Goal: Find specific fact: Find specific fact

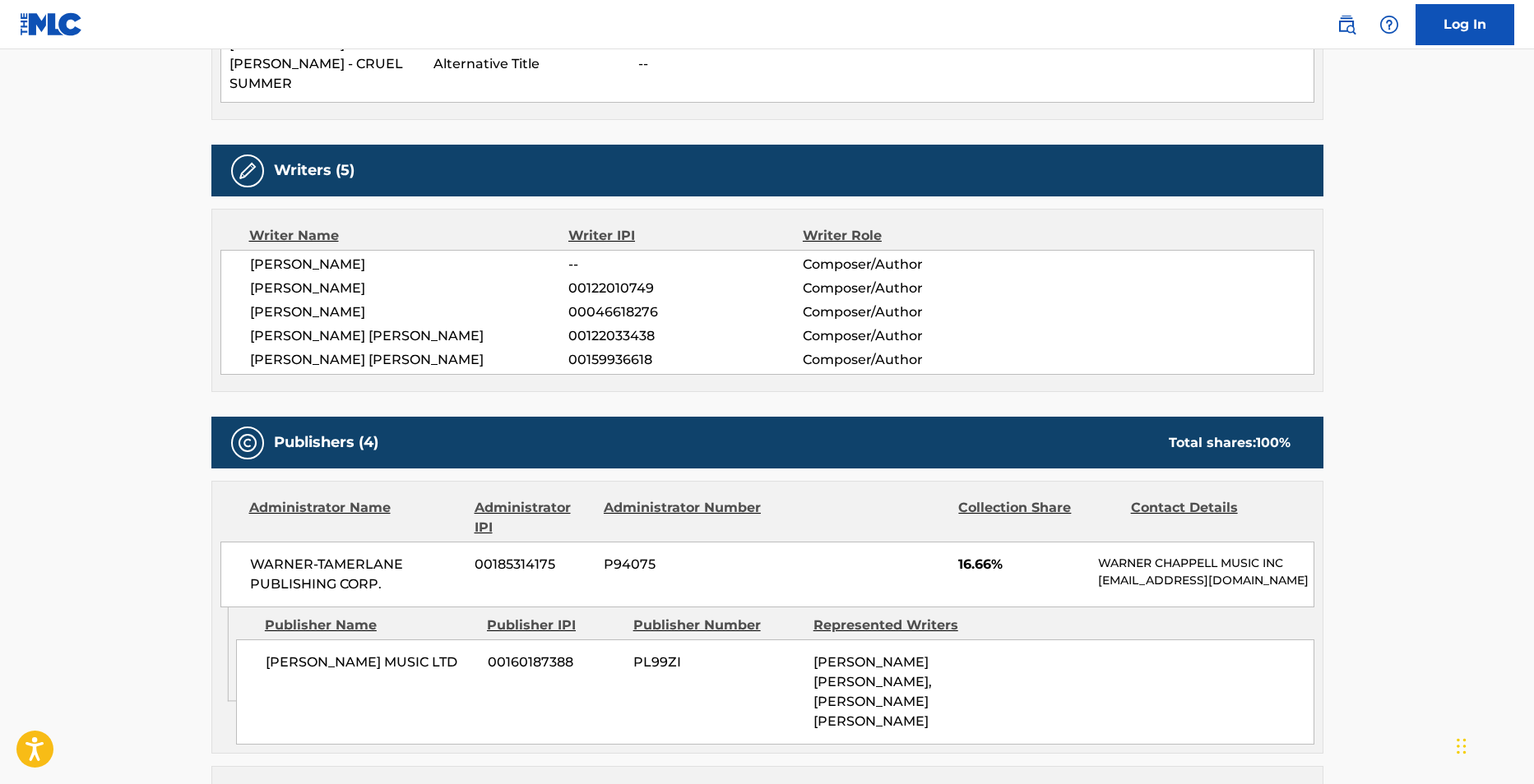
scroll to position [781, 0]
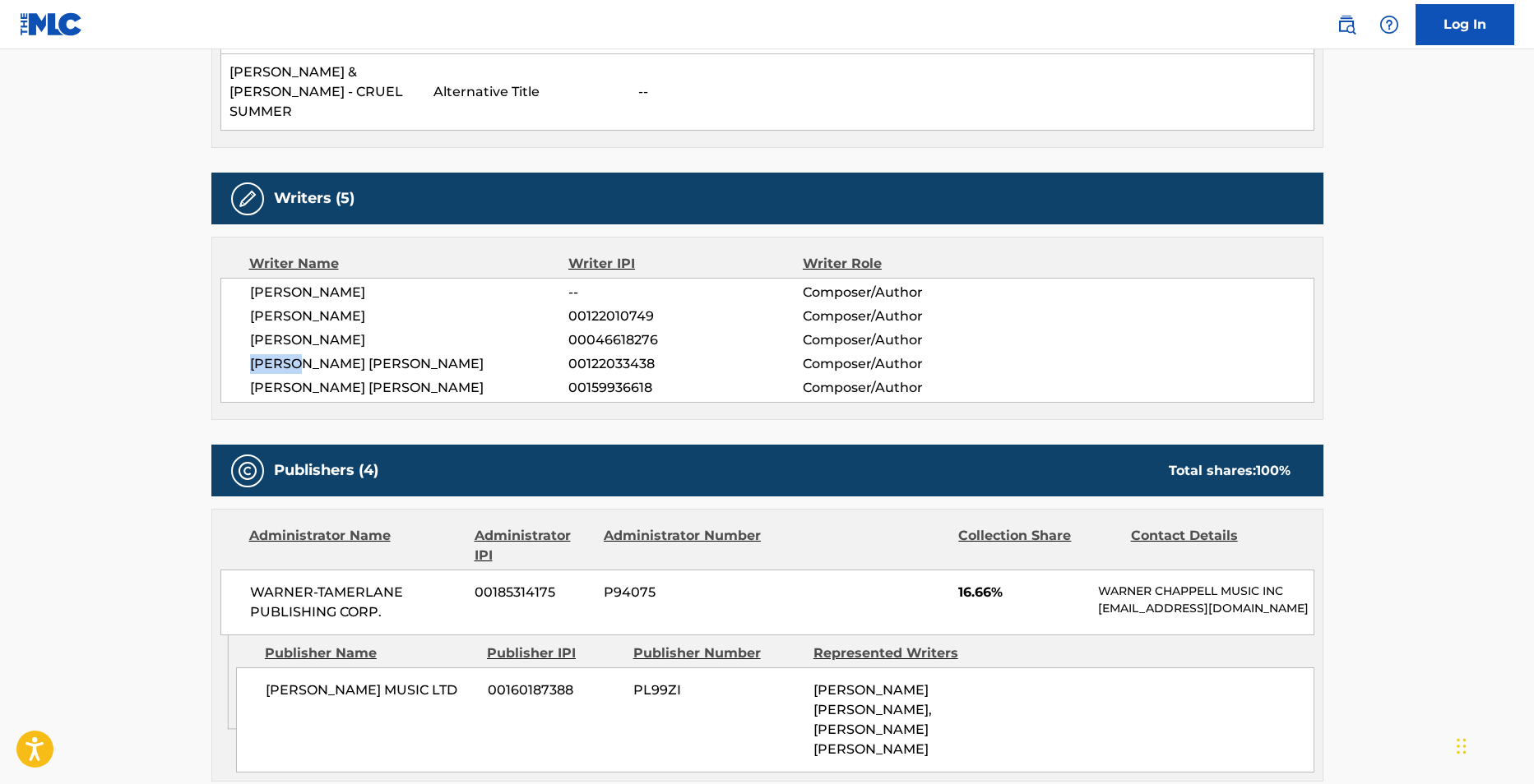
drag, startPoint x: 303, startPoint y: 343, endPoint x: 229, endPoint y: 338, distance: 74.2
click at [229, 338] on div "[PERSON_NAME] -- Composer/Author [PERSON_NAME] 00122010749 Composer/Author [PER…" at bounding box center [767, 340] width 1094 height 125
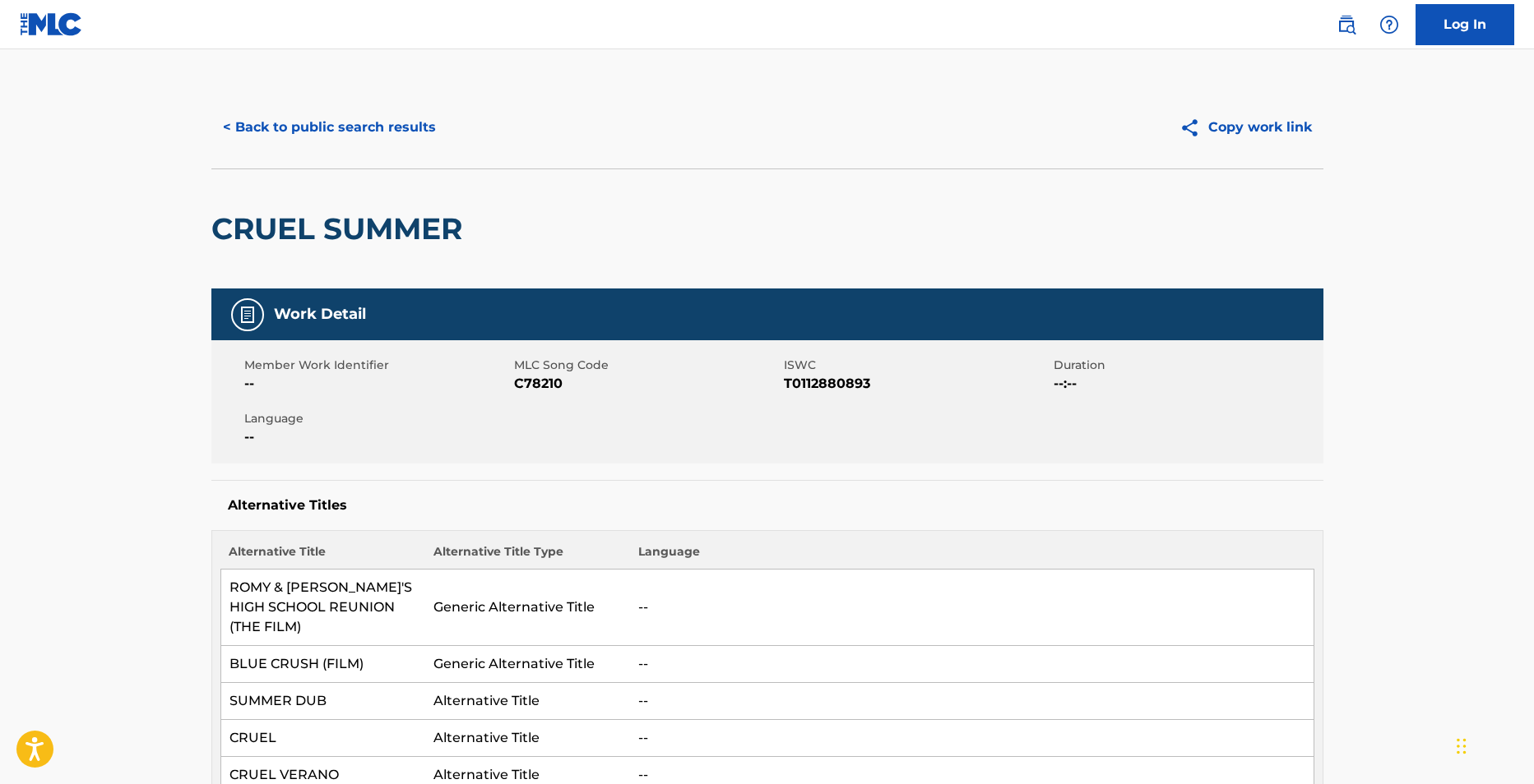
scroll to position [0, 0]
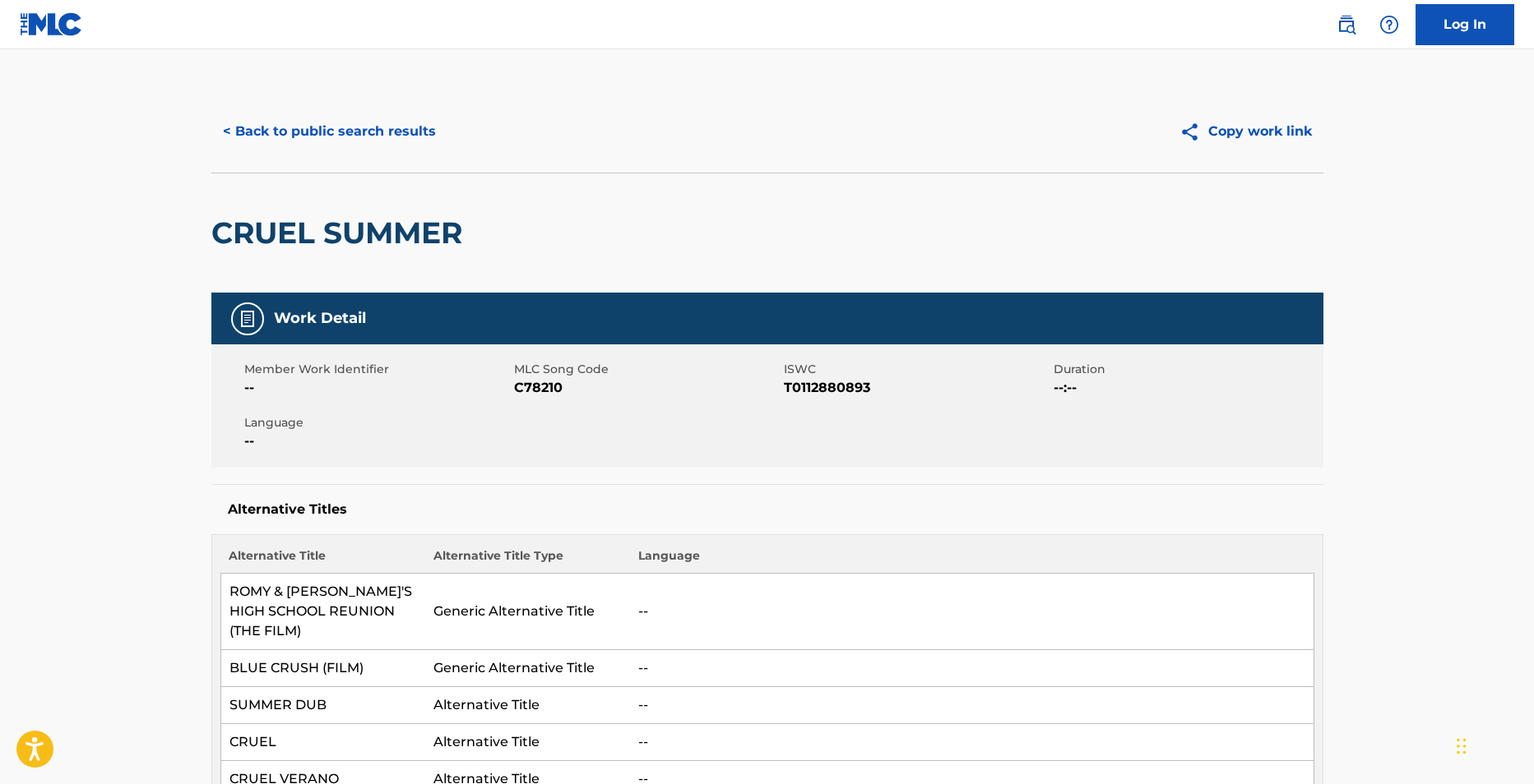
click at [530, 383] on span "C78210" at bounding box center [646, 388] width 265 height 20
click at [530, 383] on span "C78210" at bounding box center [646, 388] width 265 height 20
copy span "C78210"
click at [797, 385] on span "T0112880893" at bounding box center [916, 388] width 265 height 20
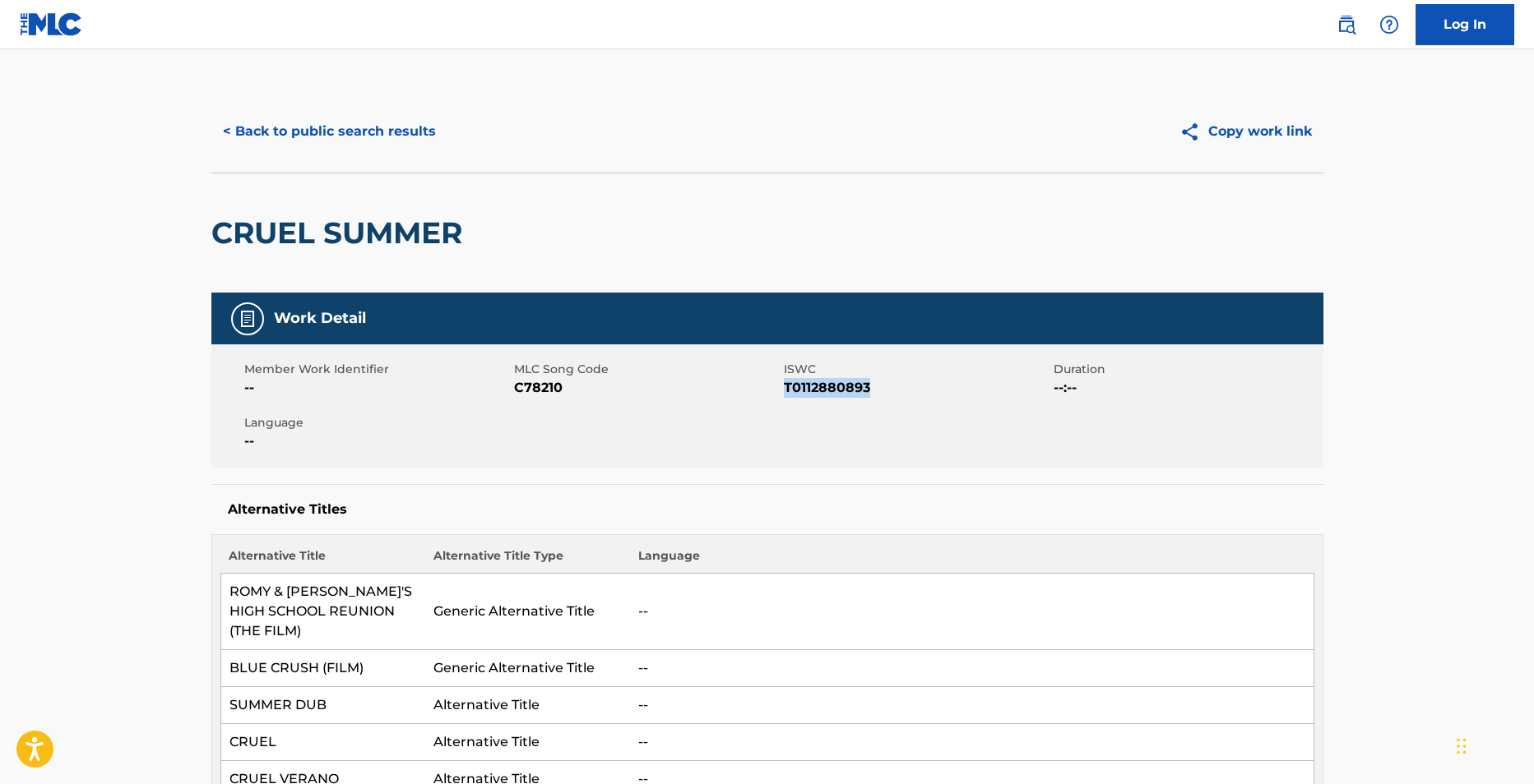
copy span "T0112880893"
